Goal: Task Accomplishment & Management: Manage account settings

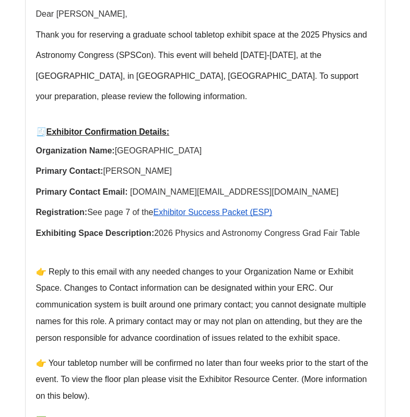
scroll to position [281, 0]
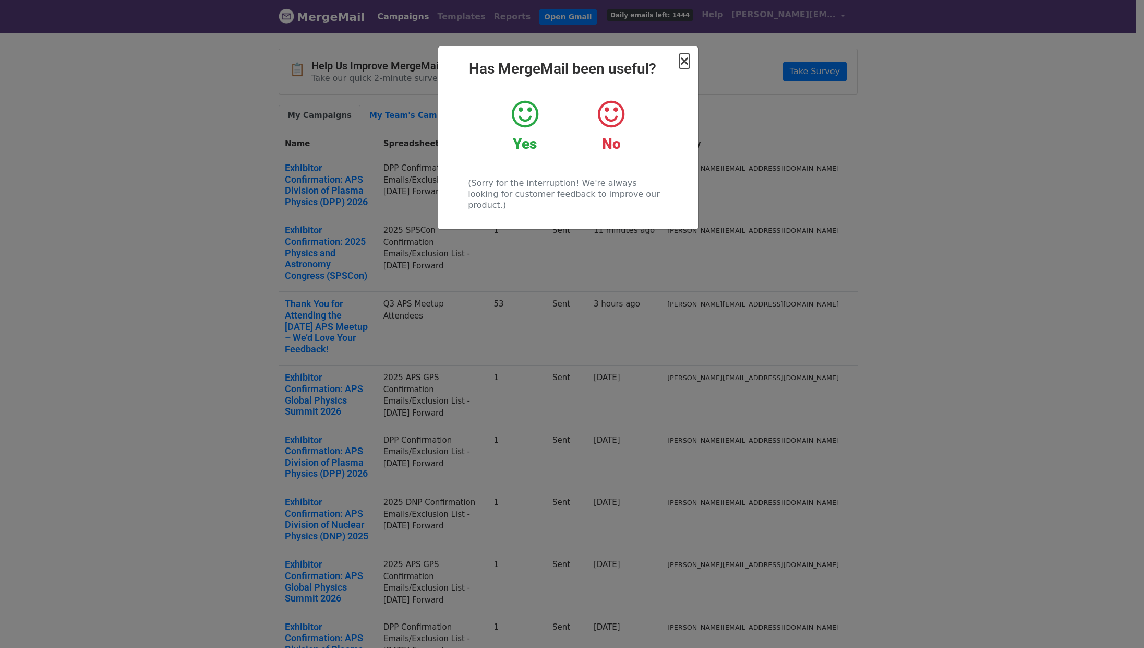
click at [686, 59] on span "×" at bounding box center [684, 61] width 10 height 15
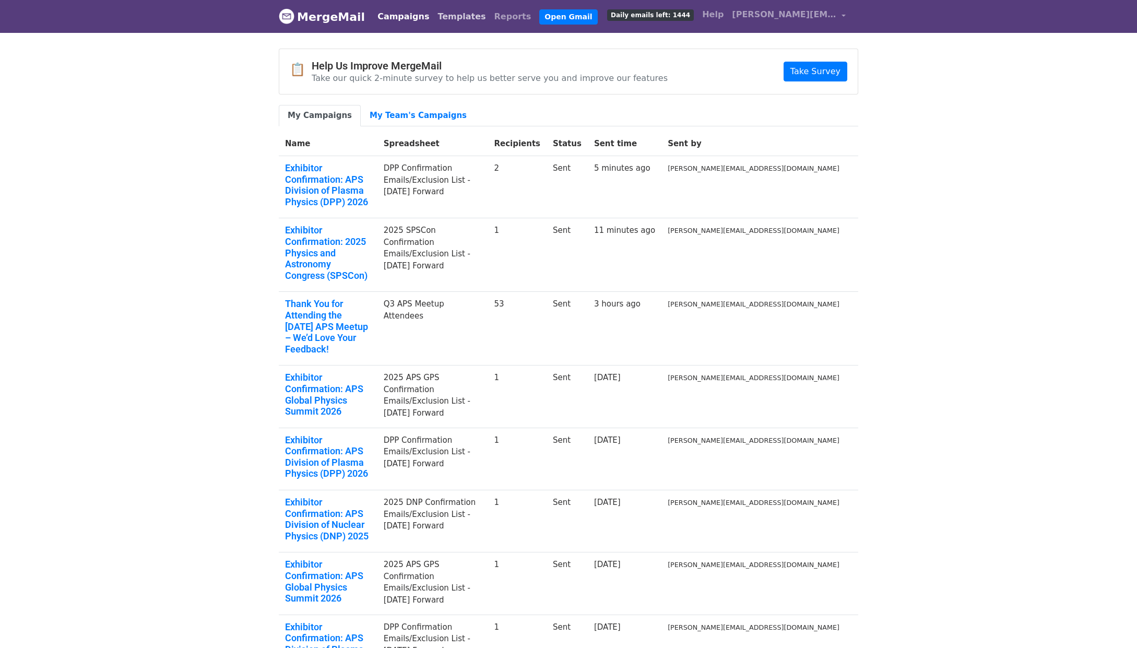
click at [441, 16] on link "Templates" at bounding box center [461, 16] width 56 height 21
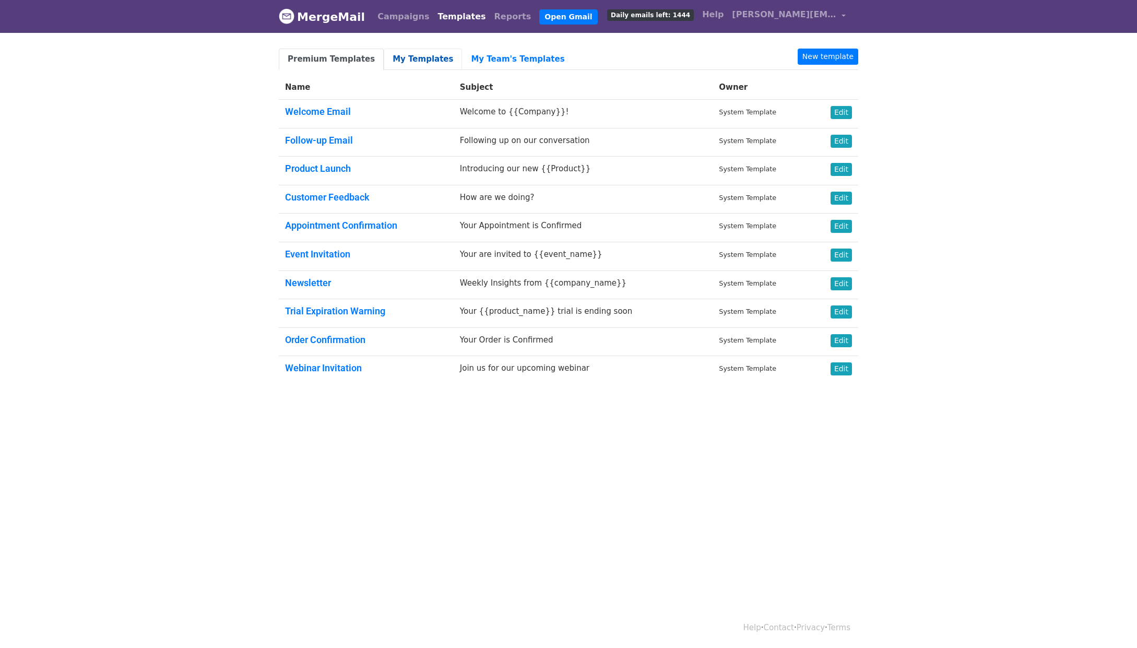
click at [401, 63] on link "My Templates" at bounding box center [423, 59] width 78 height 21
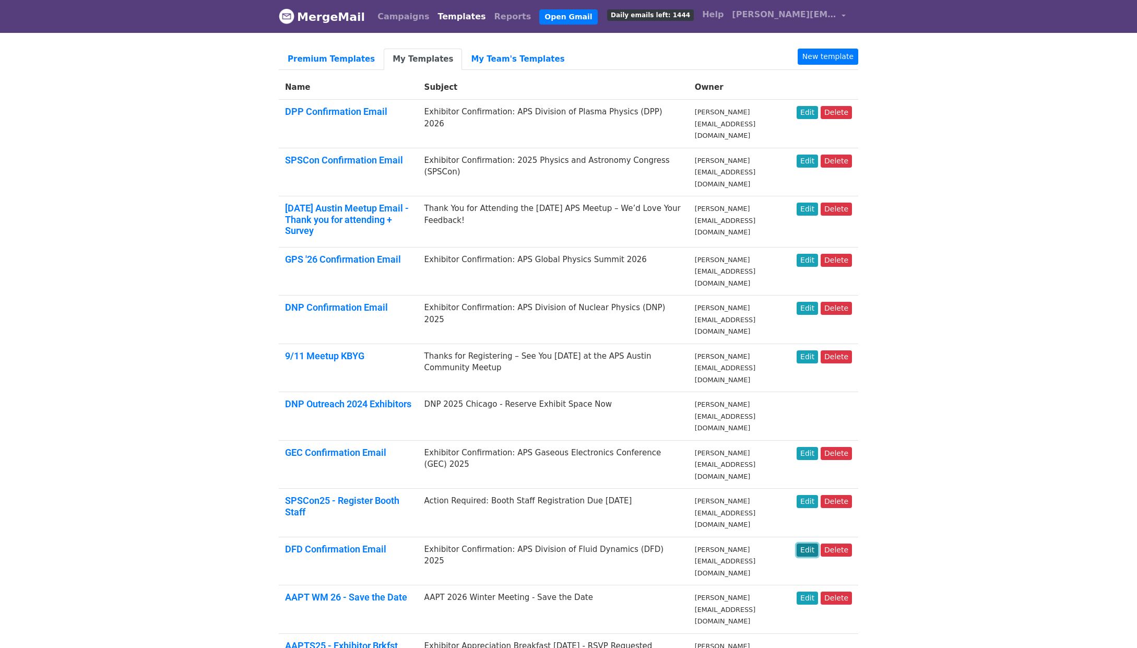
click at [816, 543] on link "Edit" at bounding box center [806, 549] width 21 height 13
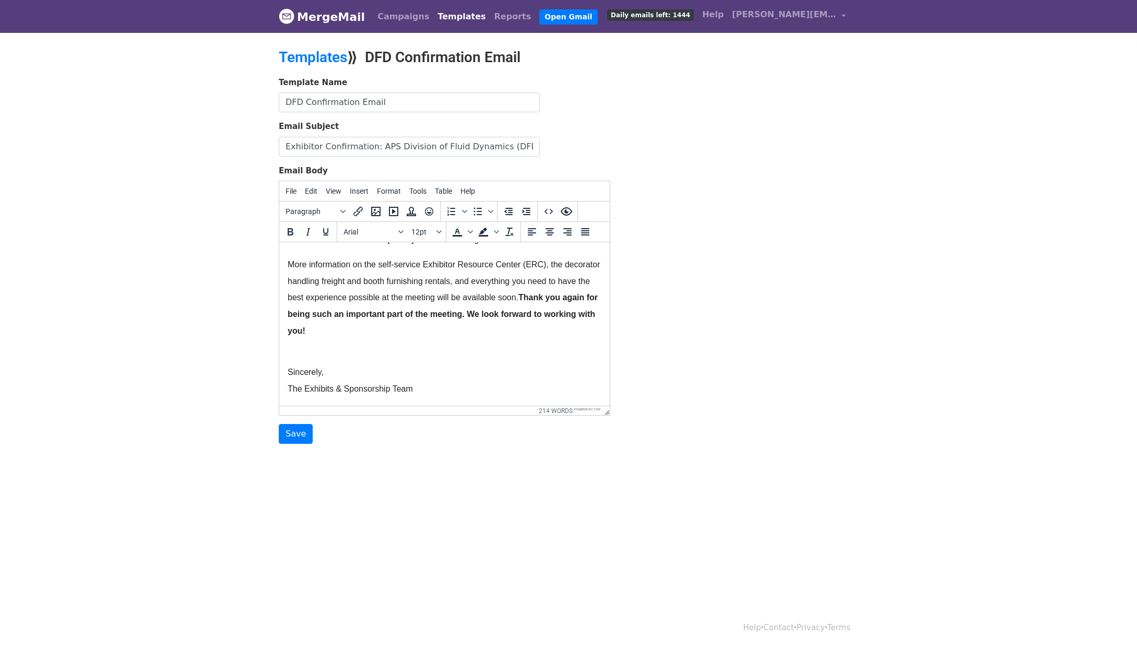
scroll to position [428, 0]
drag, startPoint x: 293, startPoint y: 431, endPoint x: 288, endPoint y: 408, distance: 23.2
click at [293, 431] on input "Save" at bounding box center [296, 434] width 34 height 20
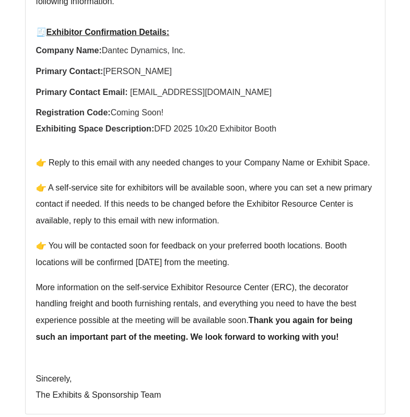
scroll to position [335, 0]
